Goal: Task Accomplishment & Management: Manage account settings

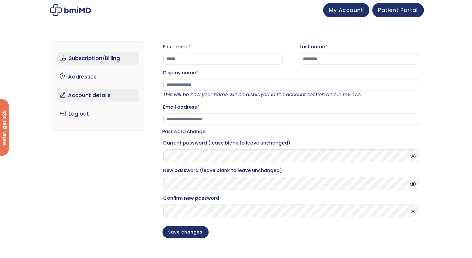
click at [115, 59] on link "Subscription/Billing" at bounding box center [98, 58] width 83 height 13
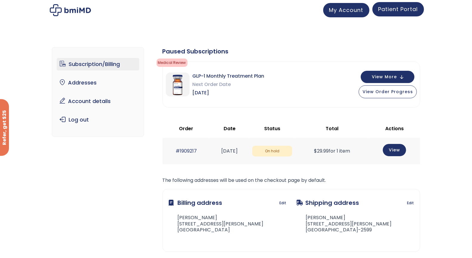
click at [411, 15] on link "Patient Portal" at bounding box center [399, 9] width 52 height 14
